Goal: Task Accomplishment & Management: Use online tool/utility

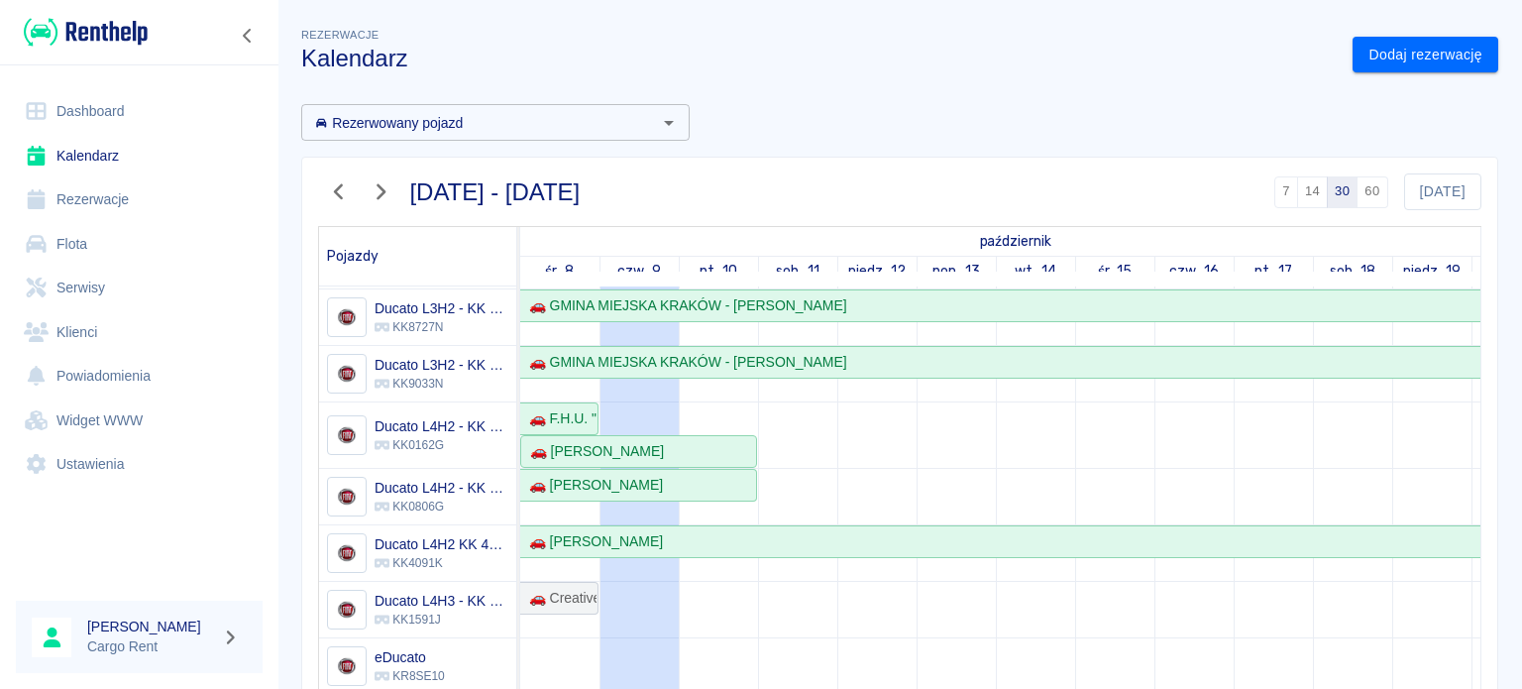
scroll to position [226, 0]
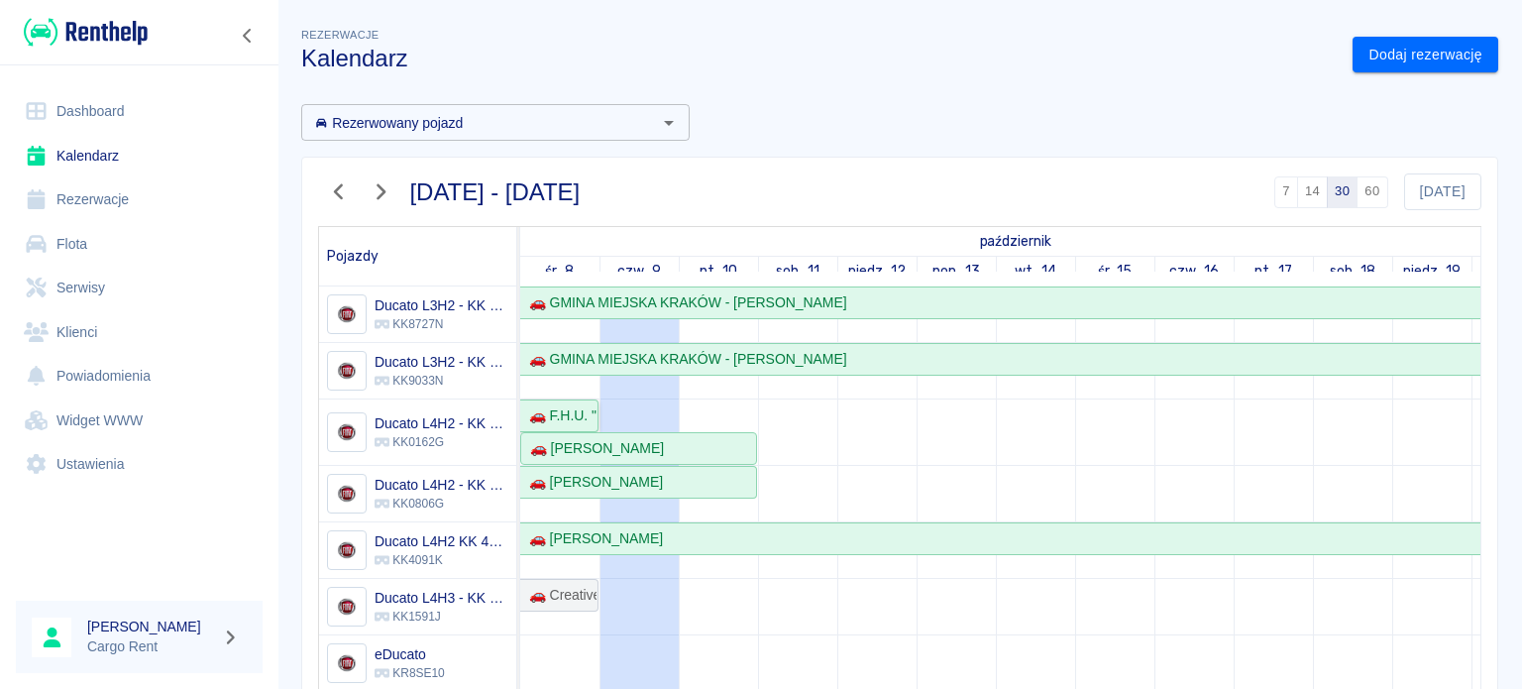
click at [566, 409] on div "🚗 F.H.U. "E & M" [PERSON_NAME] , [PERSON_NAME] - [PERSON_NAME]" at bounding box center [558, 415] width 75 height 21
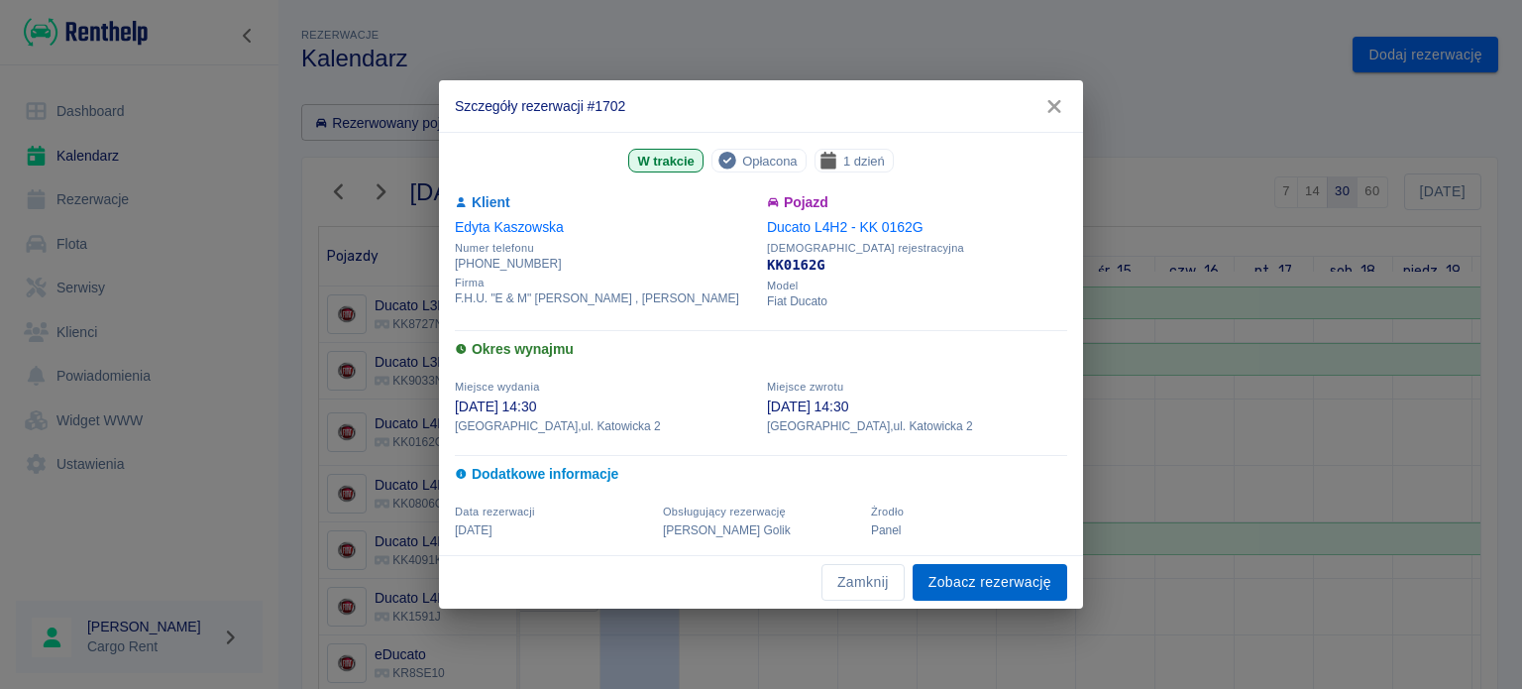
click at [975, 586] on link "Zobacz rezerwację" at bounding box center [990, 582] width 155 height 37
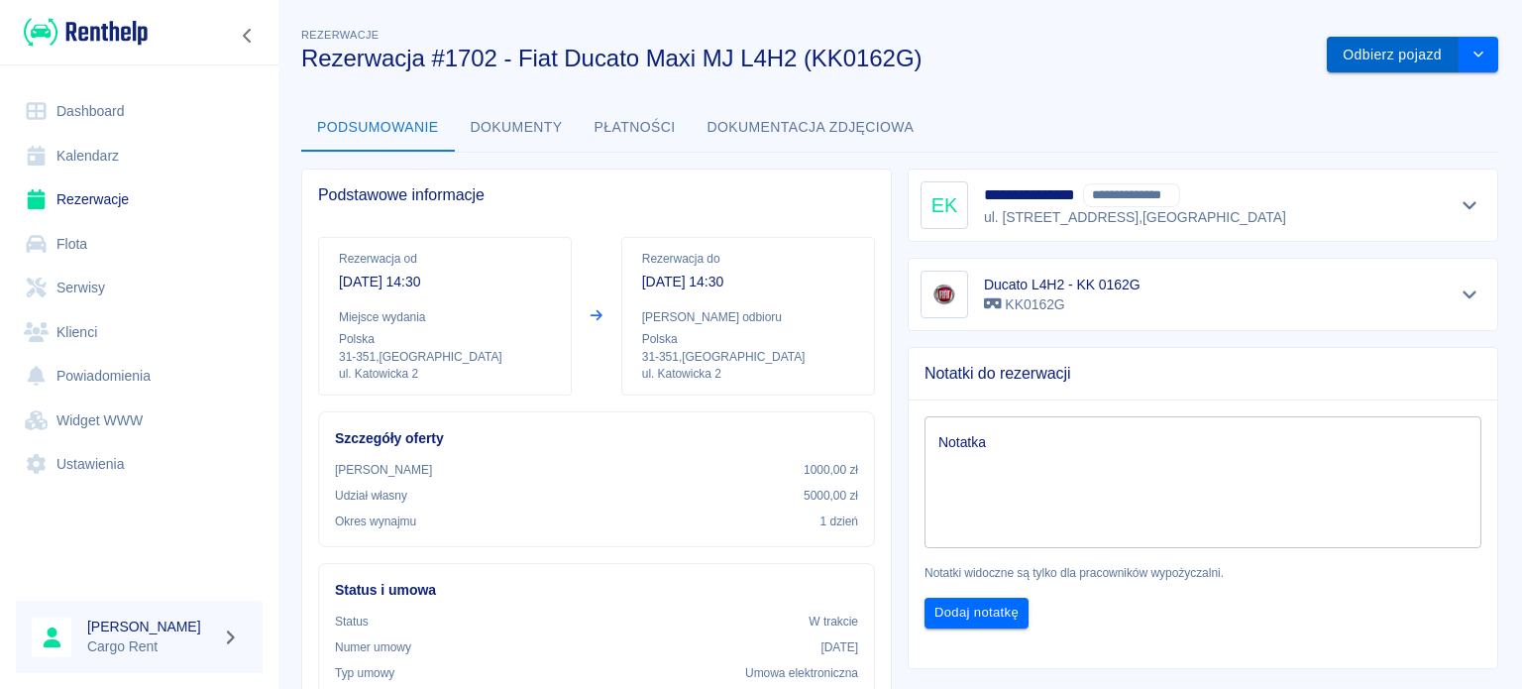
click at [1424, 42] on button "Odbierz pojazd" at bounding box center [1393, 55] width 132 height 37
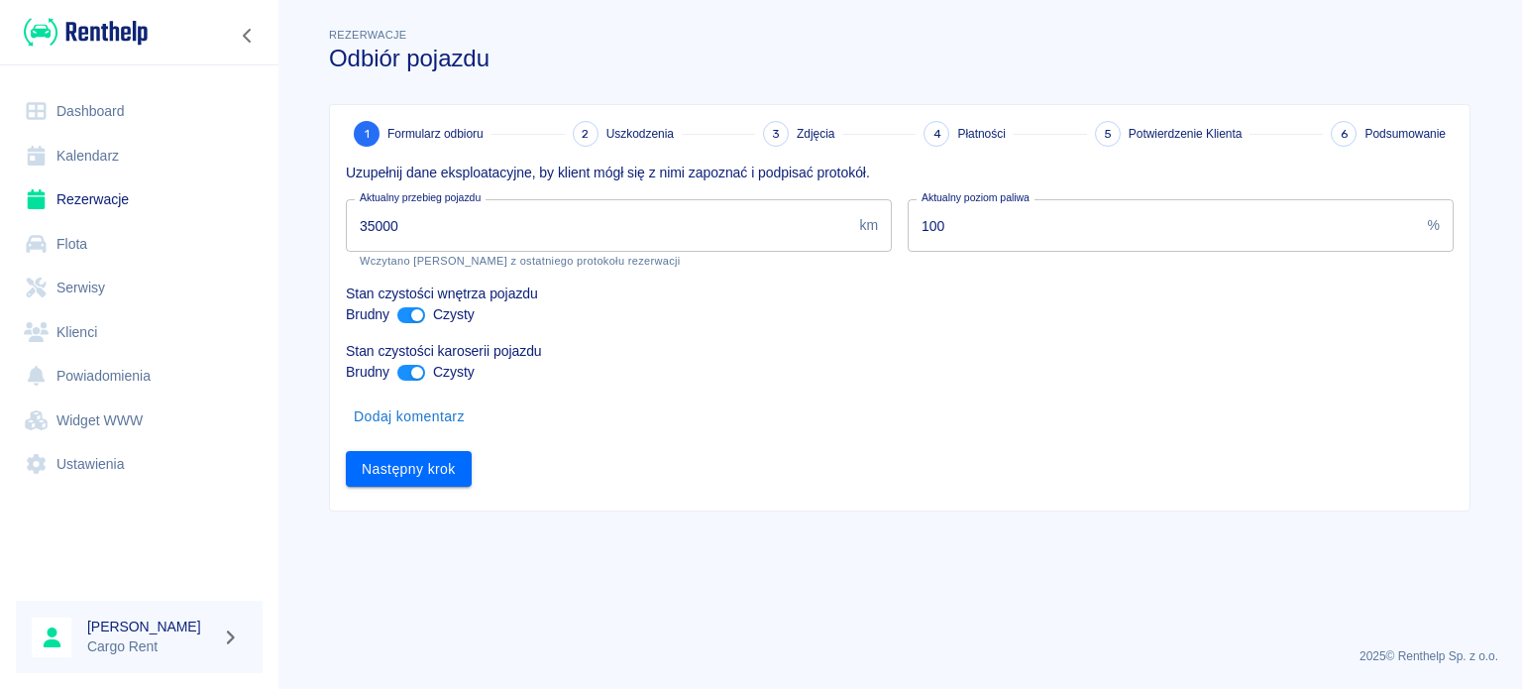
click at [317, 502] on div "1 Formularz odbioru 2 Uszkodzenia 3 Zdjęcia 4 Płatności 5 Potwierdzenie Klienta…" at bounding box center [891, 299] width 1157 height 423
click at [403, 491] on div "1 Formularz odbioru 2 Uszkodzenia 3 Zdjęcia 4 Płatności 5 Potwierdzenie Klienta…" at bounding box center [899, 307] width 1139 height 405
click at [410, 476] on button "Następny krok" at bounding box center [409, 469] width 126 height 37
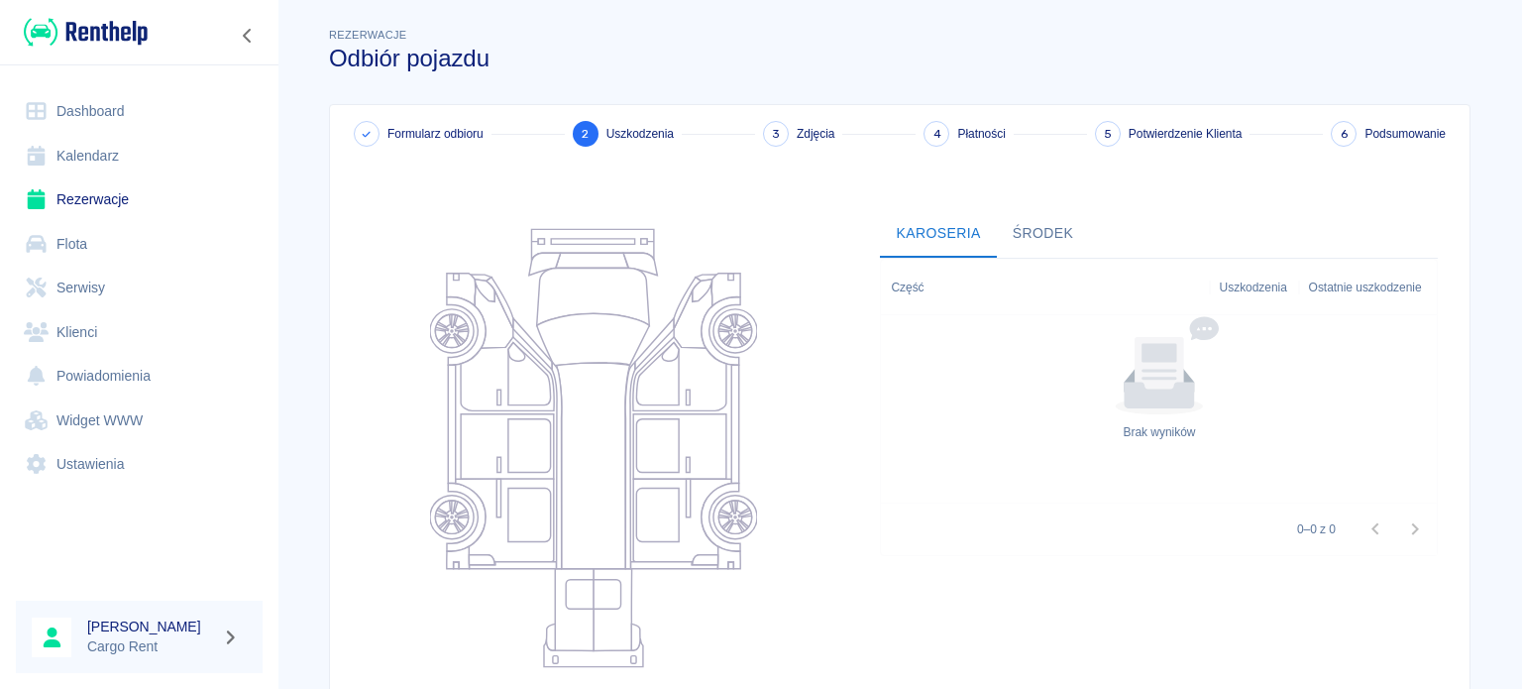
scroll to position [257, 0]
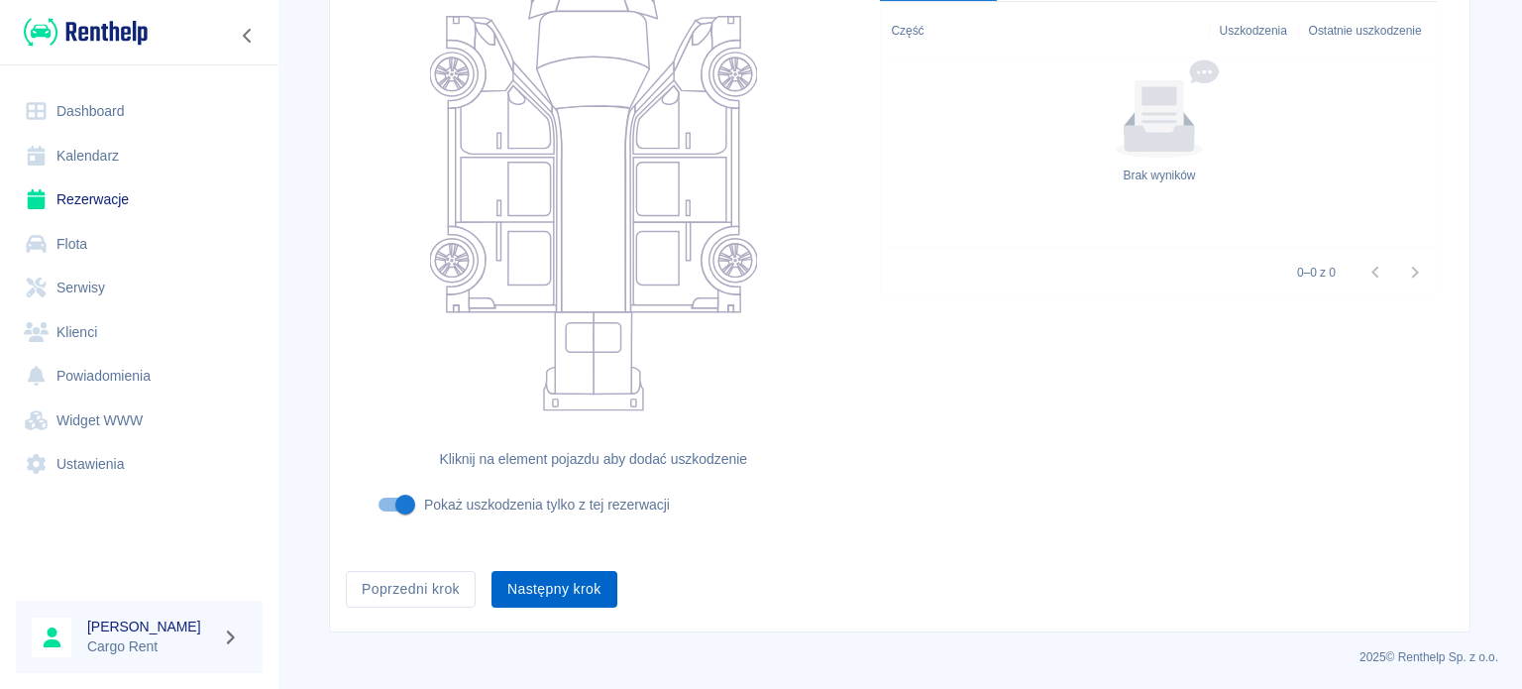
click at [534, 585] on button "Następny krok" at bounding box center [554, 589] width 126 height 37
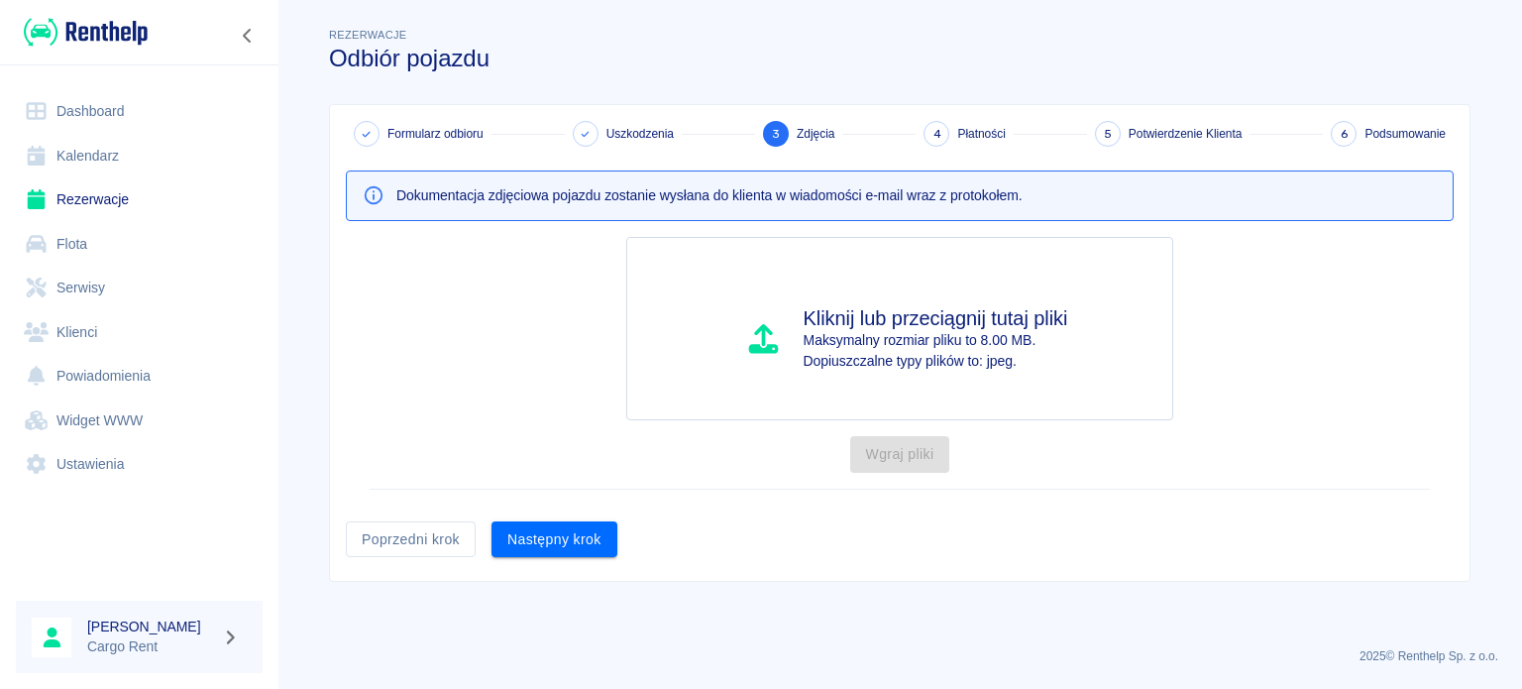
scroll to position [0, 0]
click at [559, 557] on div "Formularz odbioru Uszkodzenia 3 Zdjęcia 4 Płatności 5 Potwierdzenie Klienta 6 P…" at bounding box center [899, 343] width 1139 height 476
click at [567, 545] on button "Następny krok" at bounding box center [554, 539] width 126 height 37
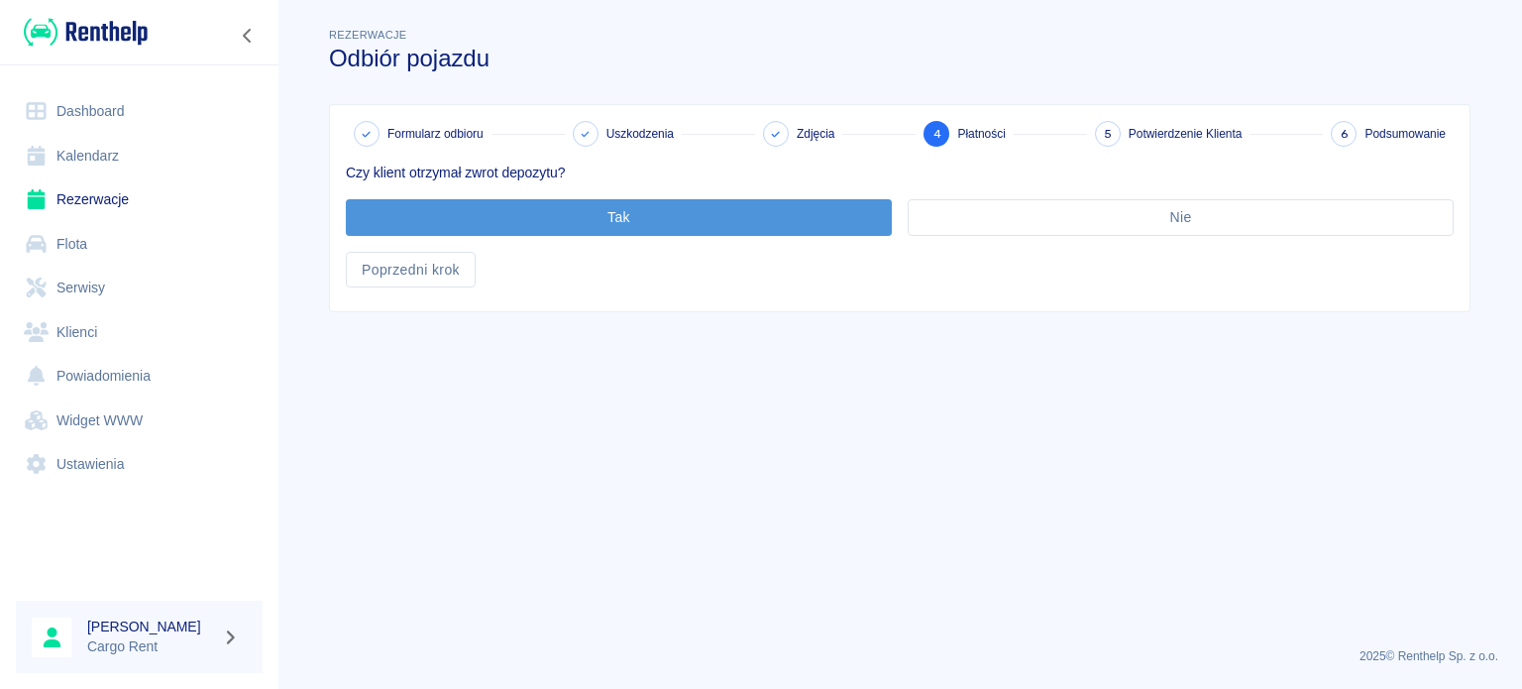
click at [594, 216] on button "Tak" at bounding box center [619, 217] width 546 height 37
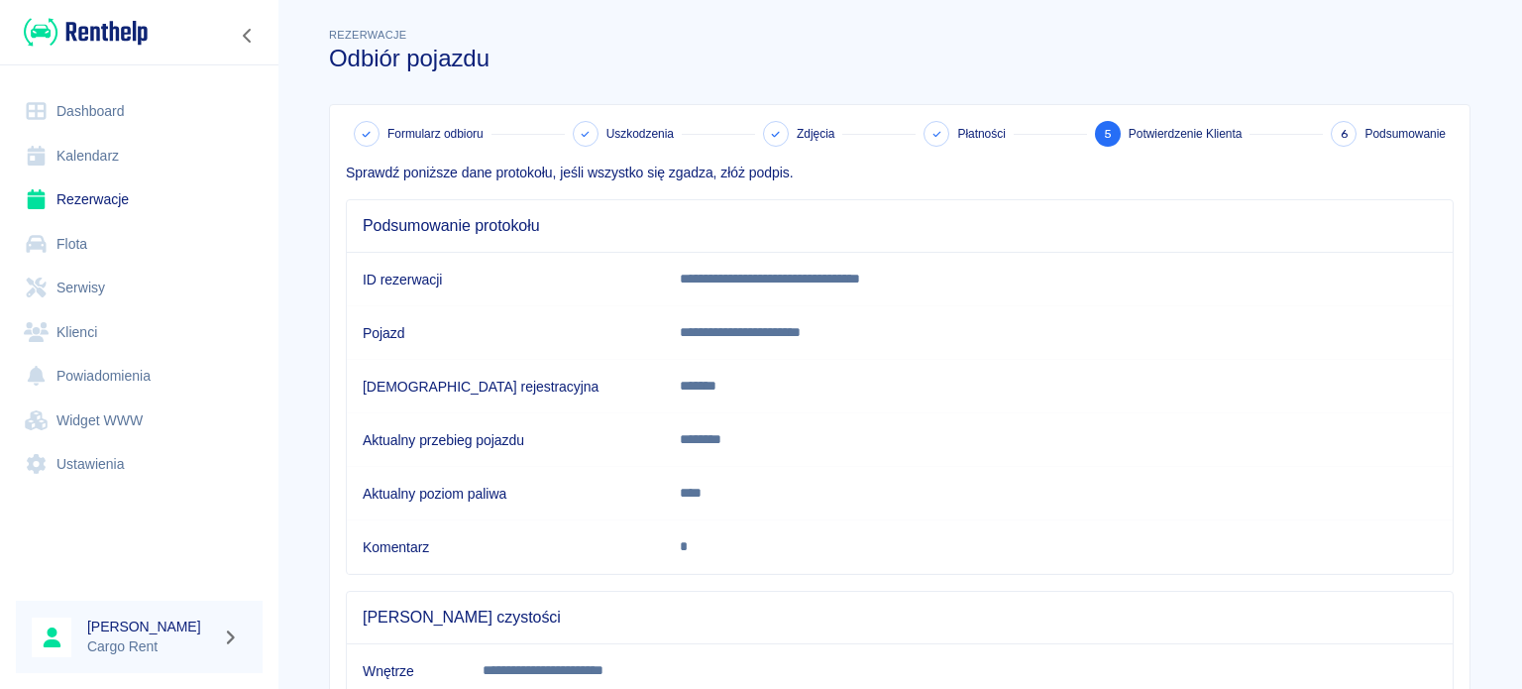
scroll to position [371, 0]
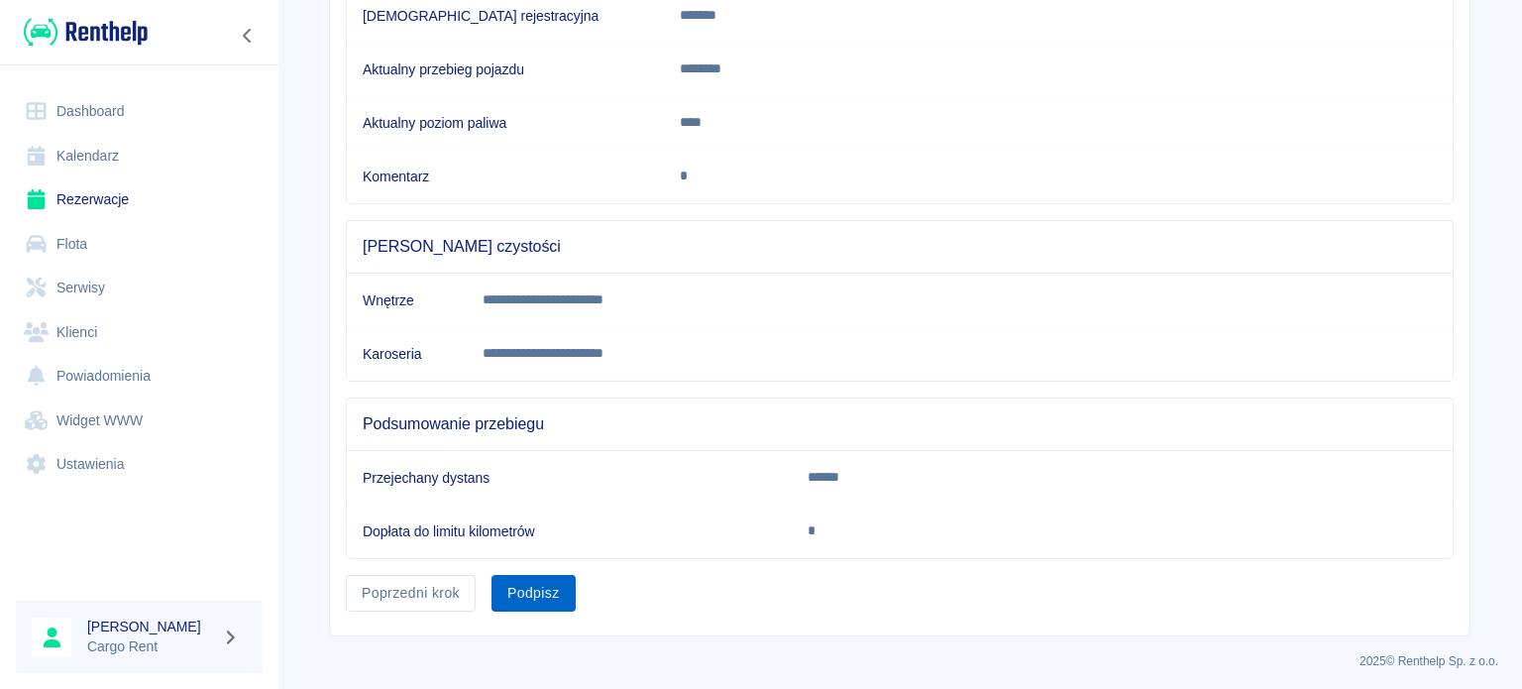
click at [551, 593] on button "Podpisz" at bounding box center [533, 593] width 84 height 37
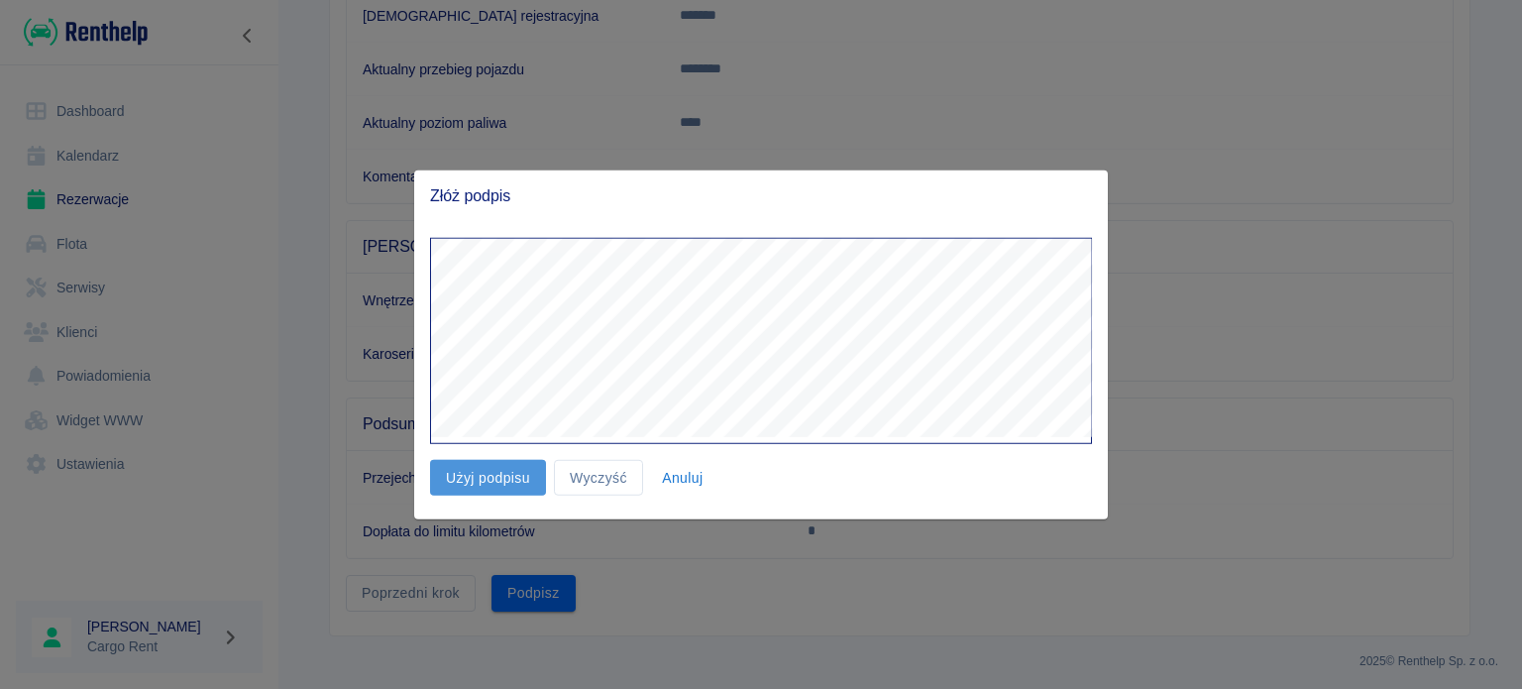
click at [478, 488] on button "Użyj podpisu" at bounding box center [488, 477] width 116 height 37
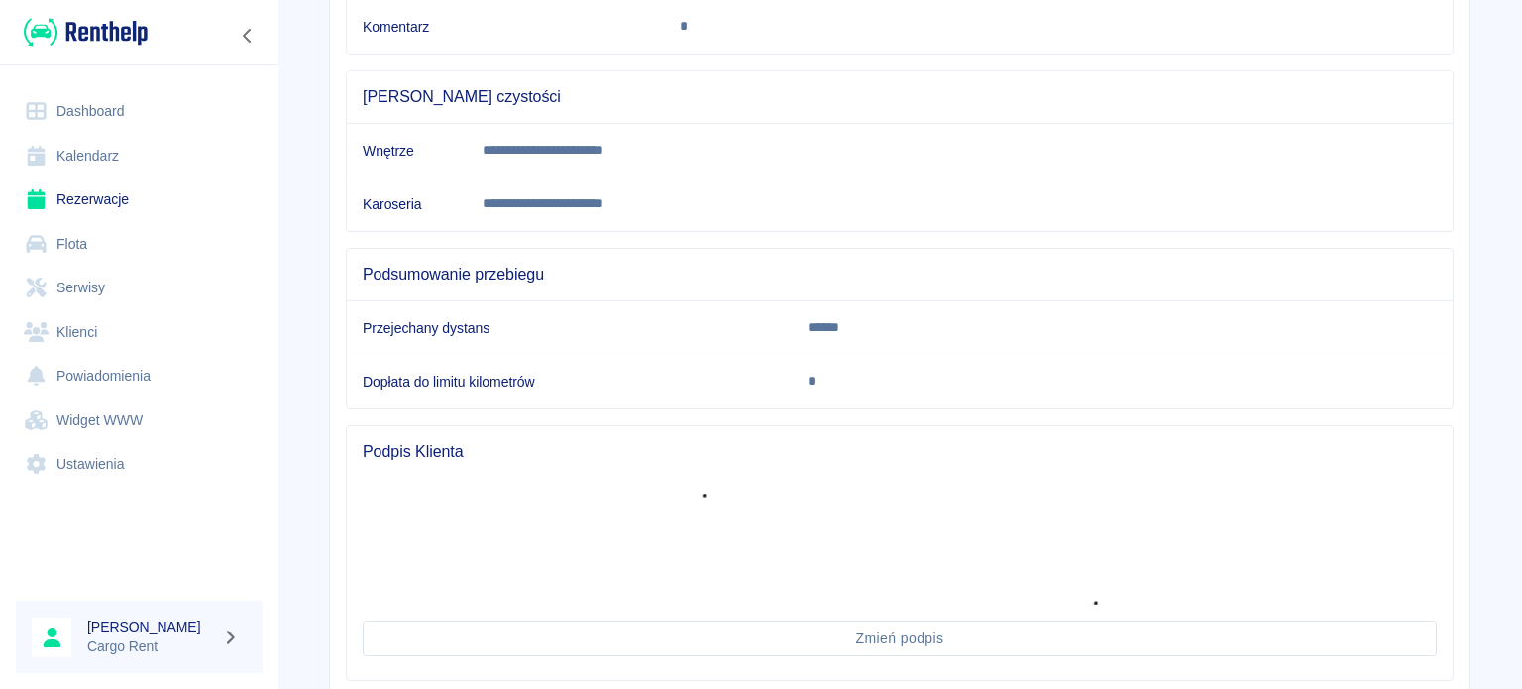
scroll to position [641, 0]
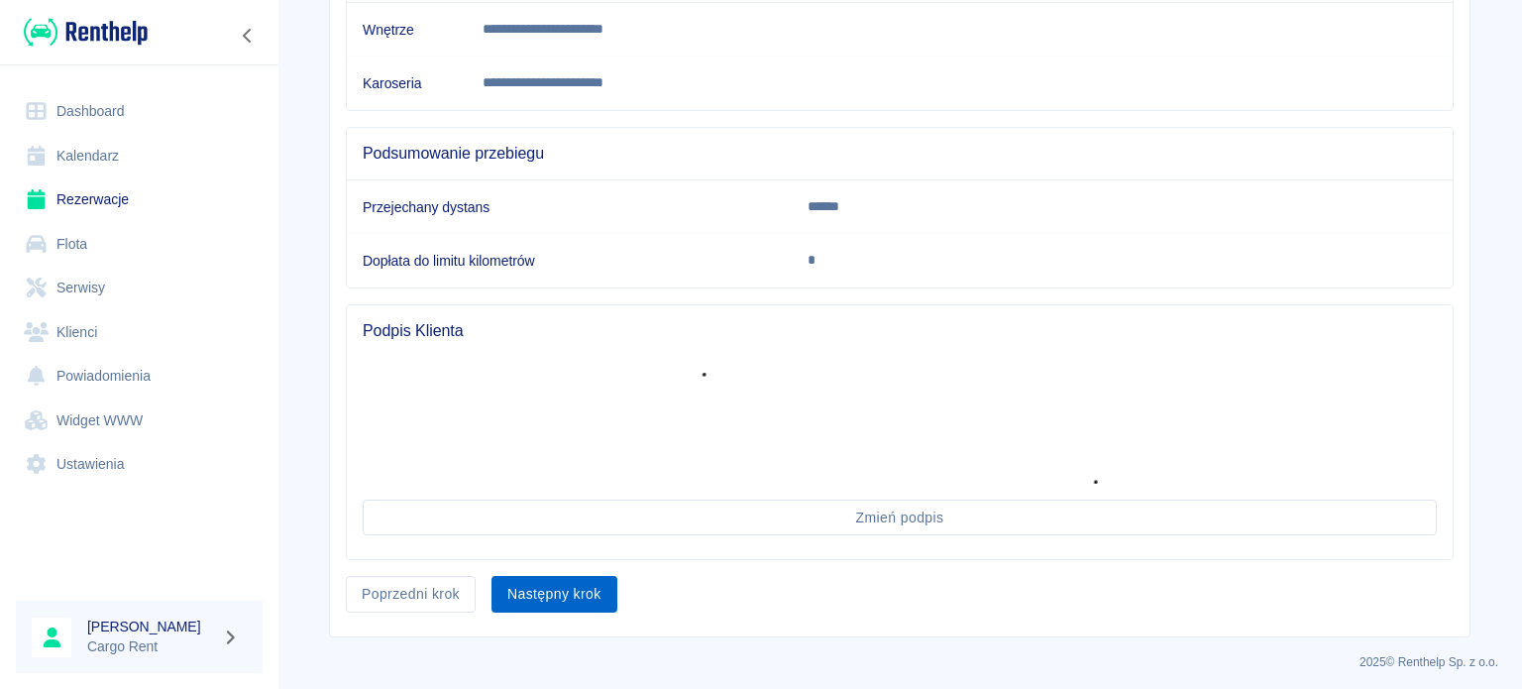
click at [560, 587] on button "Następny krok" at bounding box center [554, 594] width 126 height 37
